Goal: Task Accomplishment & Management: Manage account settings

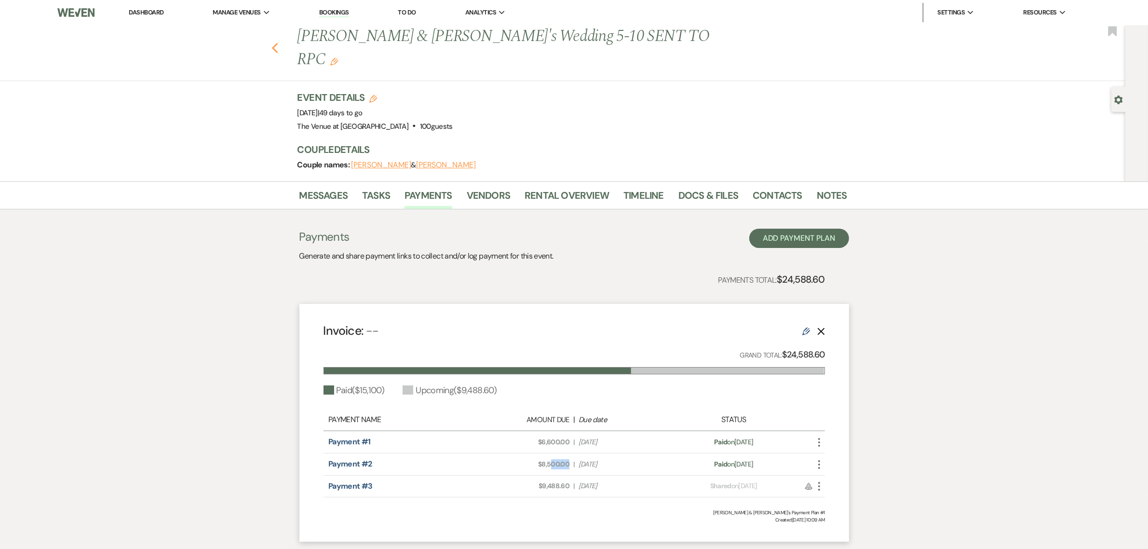
click at [279, 42] on icon "Previous" at bounding box center [275, 48] width 7 height 12
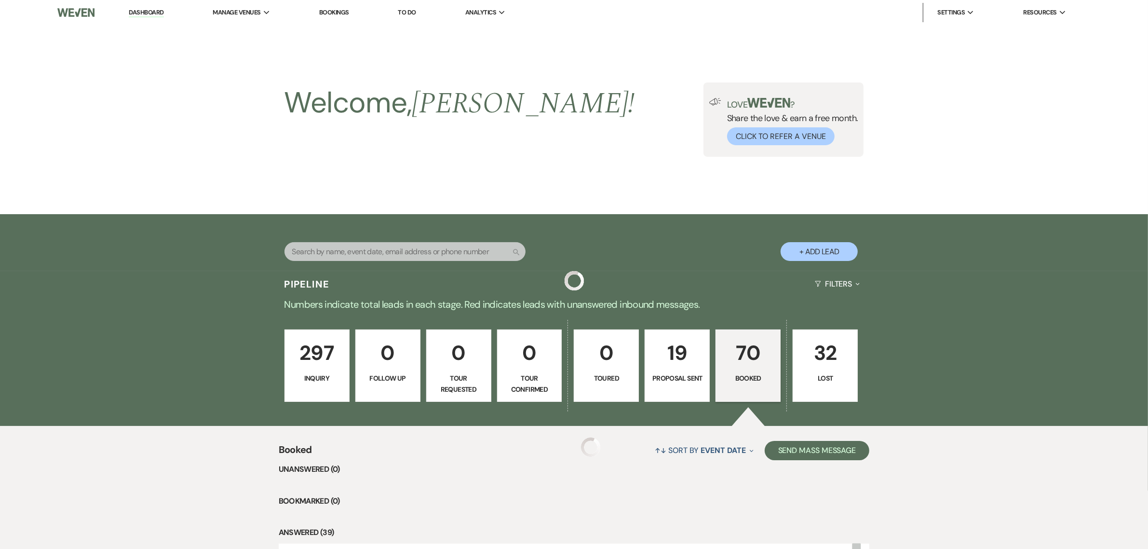
scroll to position [382, 0]
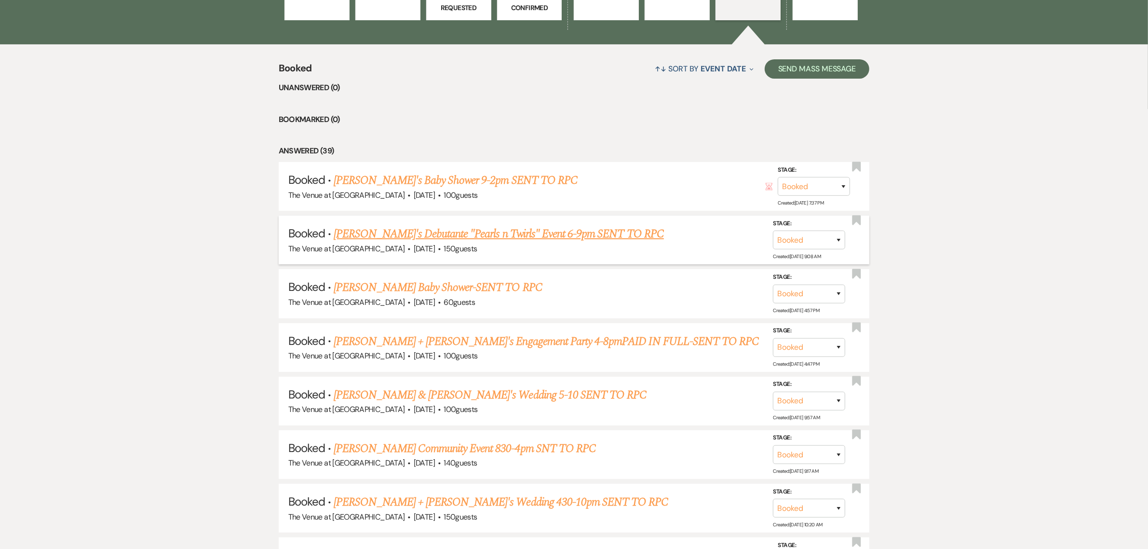
click at [398, 228] on link "[PERSON_NAME]'s Debutante "Pearls n Twirls" Event 6-9pm SENT TO RPC" at bounding box center [499, 233] width 330 height 17
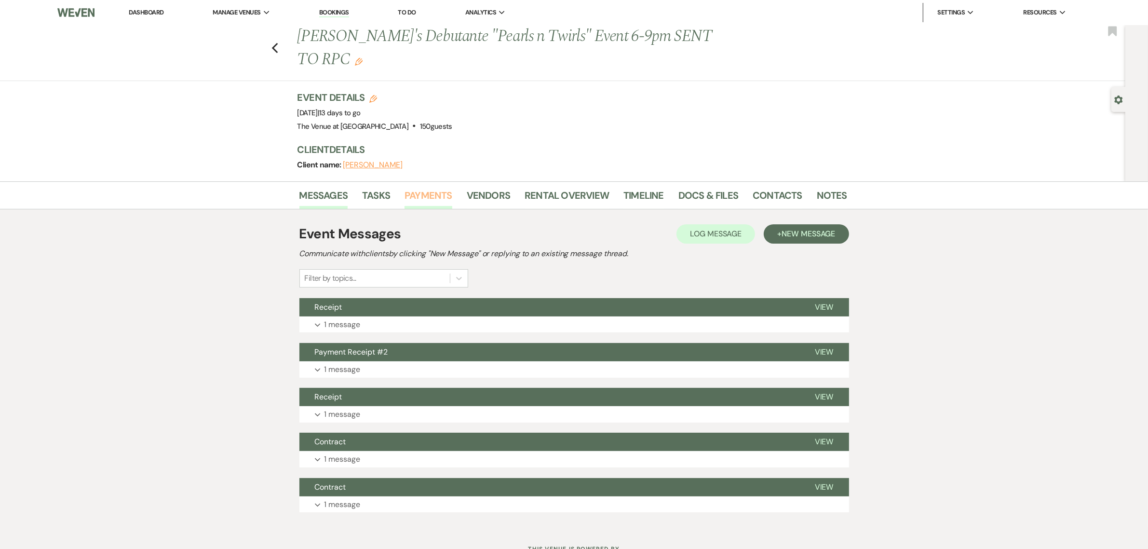
click at [432, 188] on link "Payments" at bounding box center [429, 198] width 48 height 21
